Goal: Task Accomplishment & Management: Manage account settings

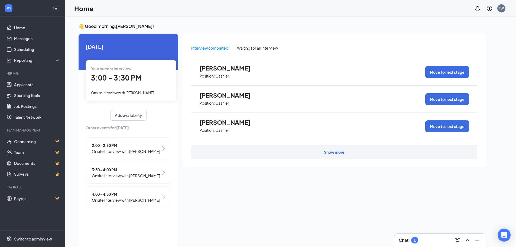
click at [317, 156] on div "Show more" at bounding box center [334, 152] width 286 height 14
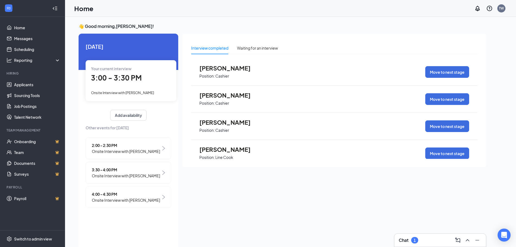
click at [115, 177] on span "Onsite Interview with [PERSON_NAME]" at bounding box center [126, 175] width 68 height 6
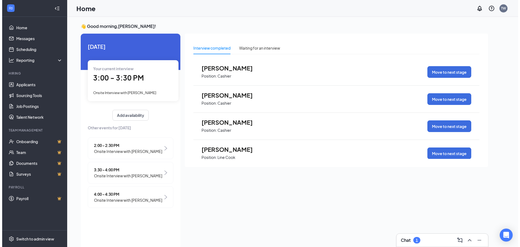
scroll to position [2, 0]
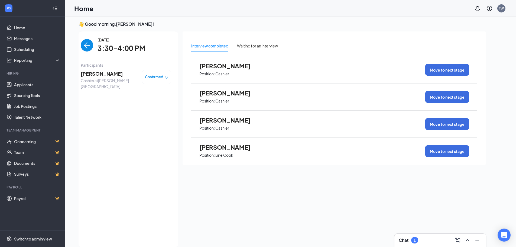
click at [101, 75] on span "[PERSON_NAME]" at bounding box center [109, 74] width 57 height 8
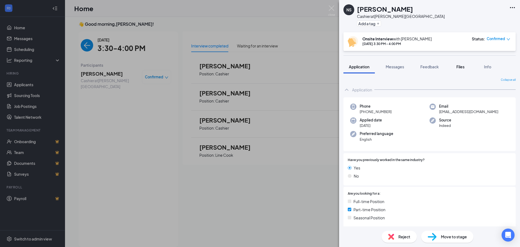
click at [463, 68] on span "Files" at bounding box center [460, 66] width 8 height 5
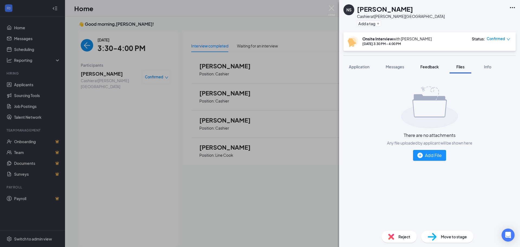
click at [423, 66] on span "Feedback" at bounding box center [429, 66] width 18 height 5
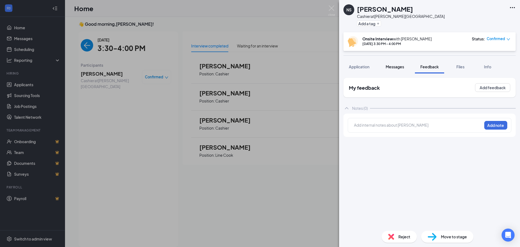
click at [395, 67] on span "Messages" at bounding box center [394, 66] width 18 height 5
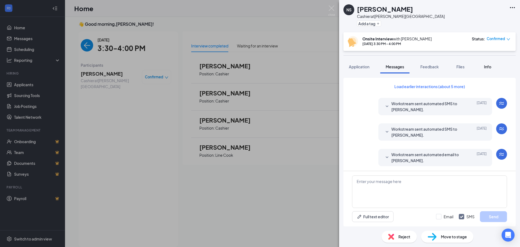
click at [487, 67] on span "Info" at bounding box center [487, 66] width 7 height 5
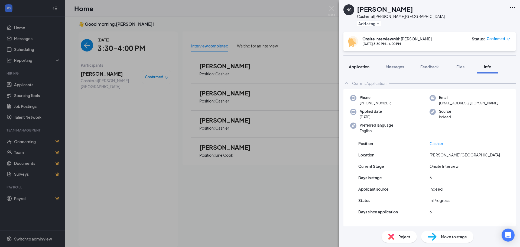
click at [365, 68] on span "Application" at bounding box center [359, 66] width 21 height 5
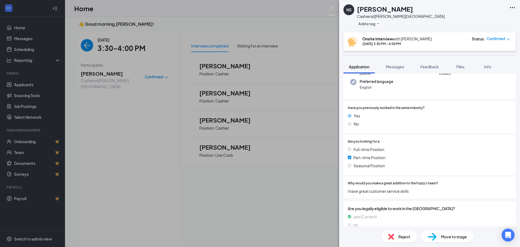
scroll to position [54, 0]
